Goal: Task Accomplishment & Management: Manage account settings

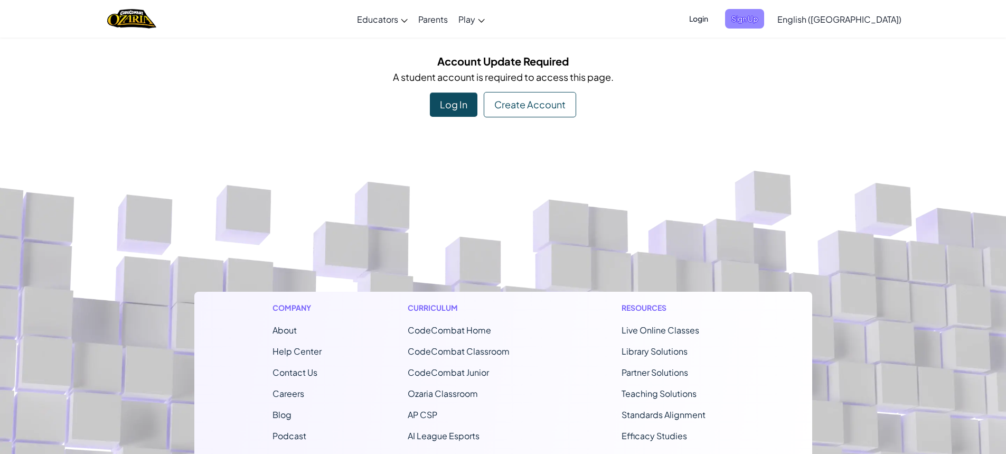
click at [764, 22] on span "Sign Up" at bounding box center [744, 19] width 39 height 20
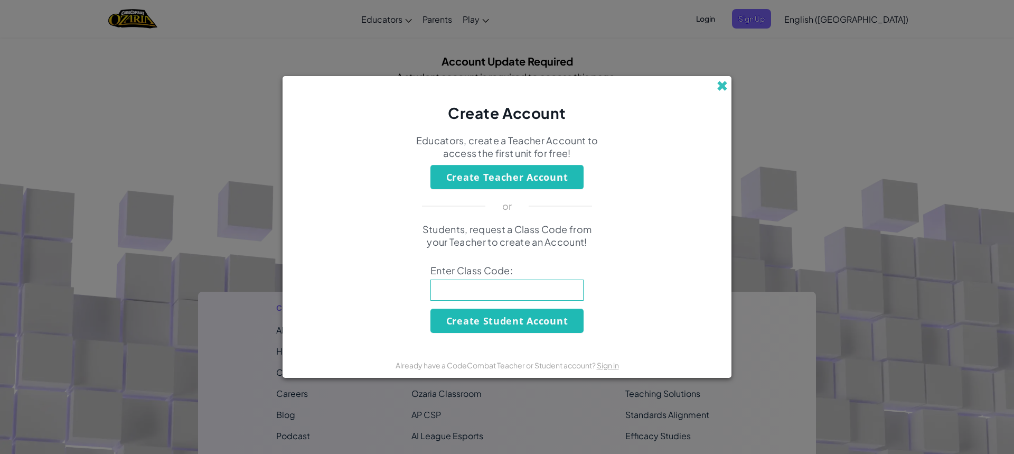
click at [727, 81] on span at bounding box center [722, 85] width 11 height 11
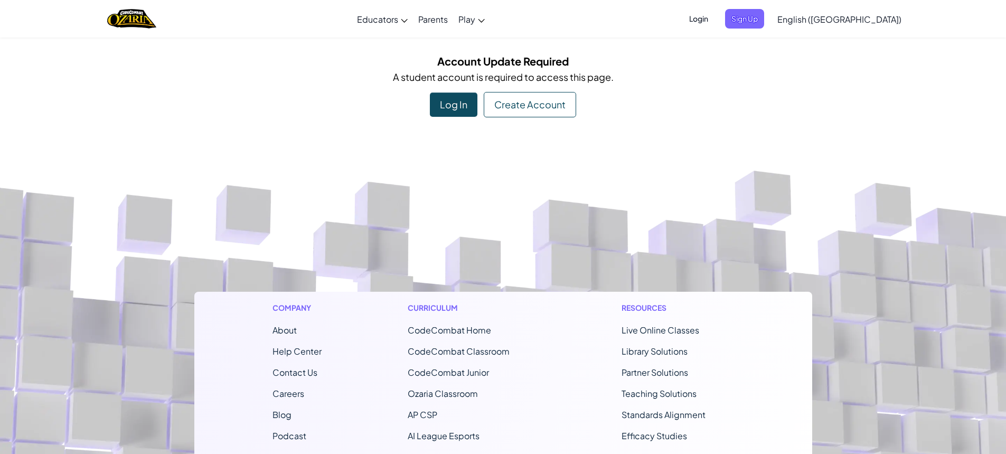
click at [715, 21] on span "Login" at bounding box center [699, 19] width 32 height 20
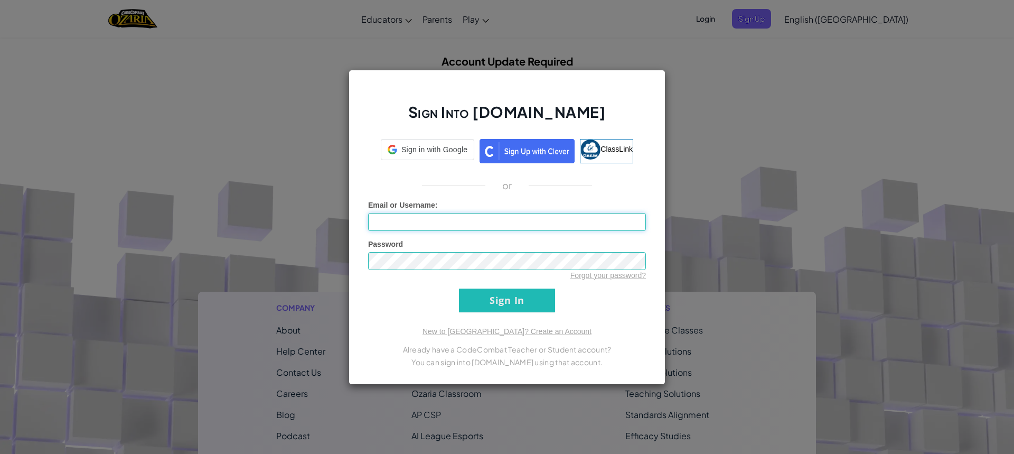
type input "Max The Banana"
click at [498, 302] on input "Sign In" at bounding box center [507, 300] width 96 height 24
